Goal: Use online tool/utility: Use online tool/utility

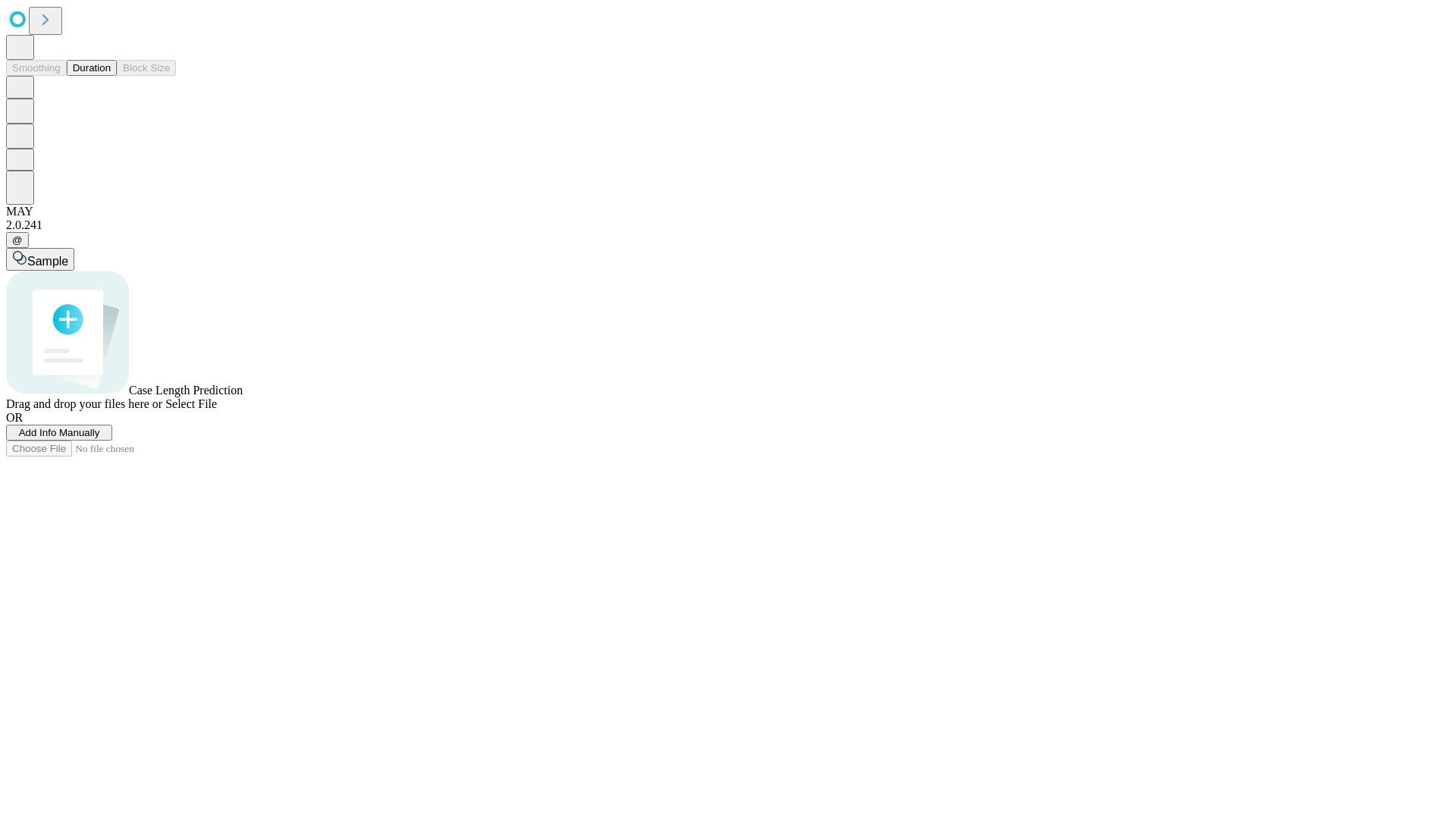
click at [110, 76] on button "Duration" at bounding box center [92, 68] width 50 height 16
click at [217, 410] on span "Select File" at bounding box center [191, 404] width 52 height 13
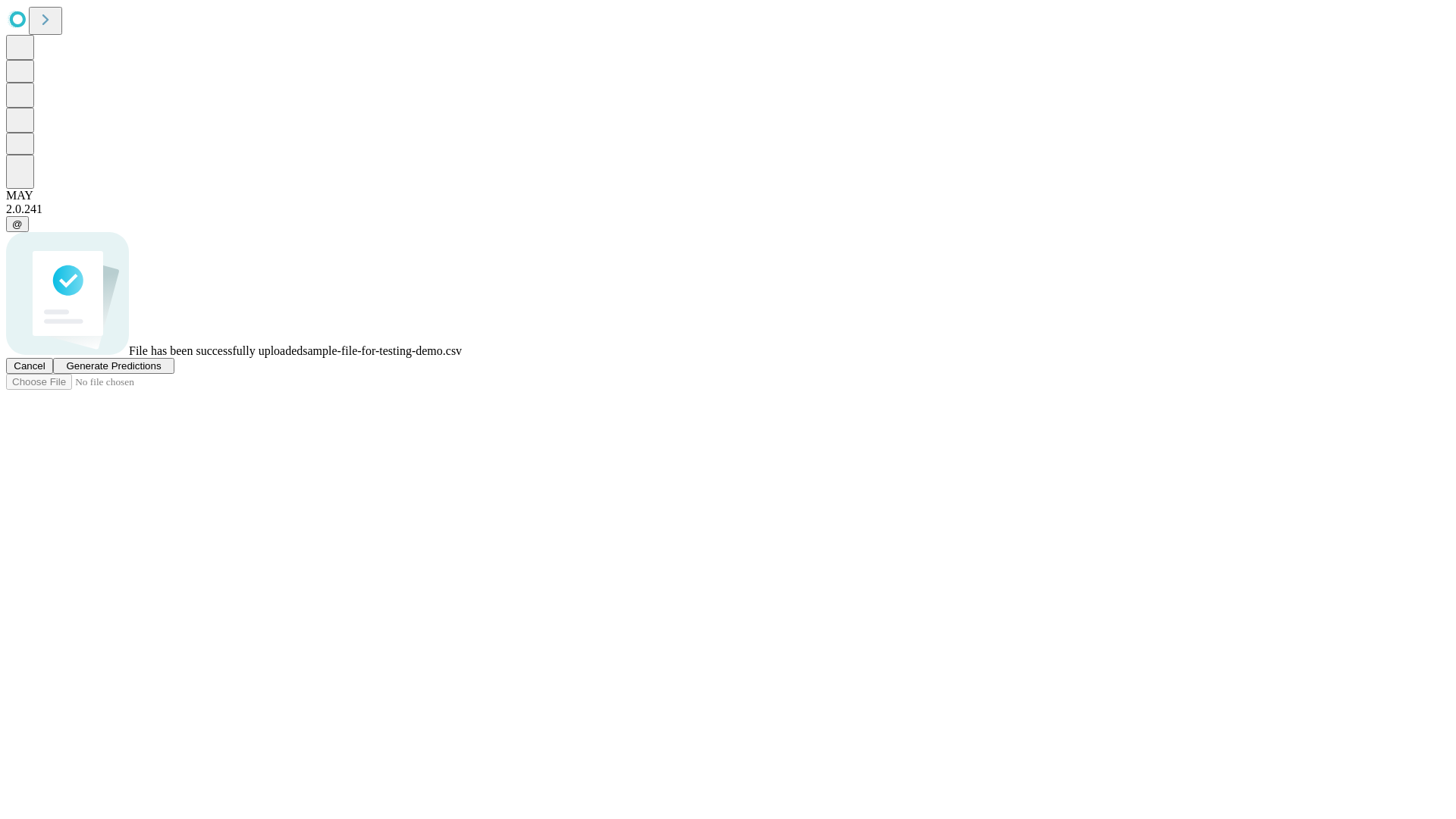
click at [160, 372] on span "Generate Predictions" at bounding box center [113, 366] width 95 height 11
